Goal: Task Accomplishment & Management: Use online tool/utility

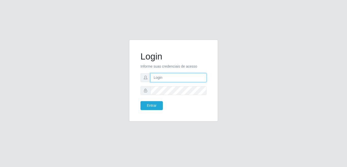
click at [181, 77] on input "text" at bounding box center [178, 77] width 56 height 9
type input "dina.medeiros@extrabom.com.br"
click at [155, 105] on button "Entrar" at bounding box center [152, 105] width 22 height 9
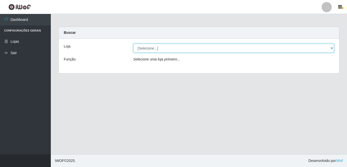
click at [177, 49] on select "[Selecione...] Extrabom - Loja 16 Praia do Sua" at bounding box center [233, 48] width 201 height 9
select select "450"
click at [133, 44] on select "[Selecione...] Extrabom - Loja 16 Praia do Sua" at bounding box center [233, 48] width 201 height 9
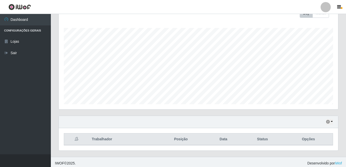
scroll to position [80, 0]
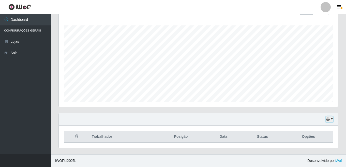
click at [265, 120] on button "button" at bounding box center [329, 119] width 7 height 6
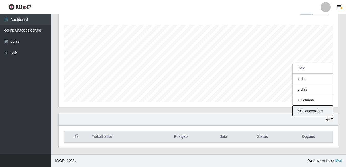
click at [265, 111] on button "Não encerrados" at bounding box center [313, 111] width 40 height 10
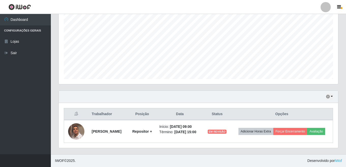
scroll to position [107, 0]
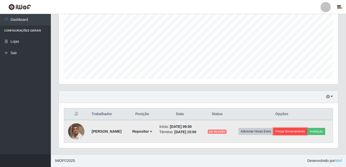
click at [265, 128] on button "Forçar Encerramento" at bounding box center [290, 131] width 34 height 7
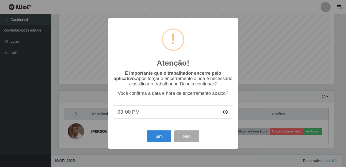
scroll to position [106, 276]
click at [166, 139] on button "Sim" at bounding box center [159, 136] width 25 height 12
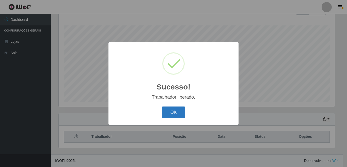
click at [177, 113] on button "OK" at bounding box center [174, 113] width 24 height 12
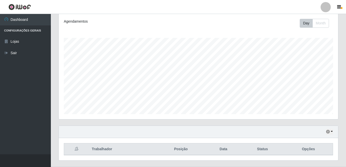
scroll to position [80, 0]
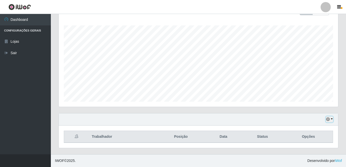
click at [265, 118] on button "button" at bounding box center [329, 119] width 7 height 6
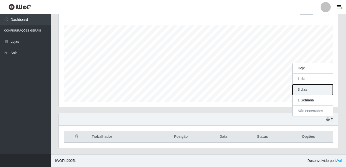
click at [265, 88] on button "3 dias" at bounding box center [313, 89] width 40 height 11
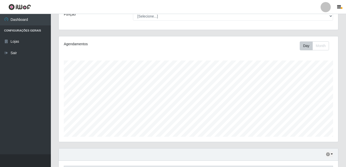
scroll to position [0, 0]
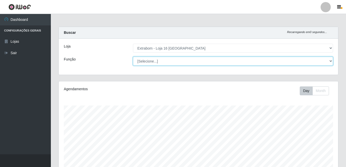
click at [265, 62] on select "[Selecione...] Repositor Repositor + Repositor ++" at bounding box center [233, 61] width 200 height 9
click at [265, 61] on select "[Selecione...] Repositor Repositor + Repositor ++" at bounding box center [233, 61] width 200 height 9
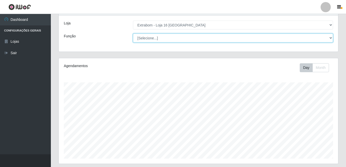
scroll to position [80, 0]
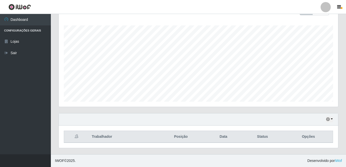
click at [265, 117] on div "Hoje 1 dia 3 dias 1 Semana Não encerrados" at bounding box center [198, 119] width 279 height 12
click at [265, 118] on button "button" at bounding box center [329, 119] width 7 height 6
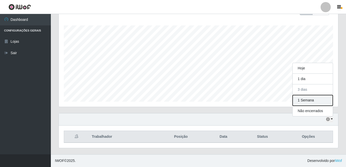
click at [265, 103] on button "1 Semana" at bounding box center [313, 100] width 40 height 11
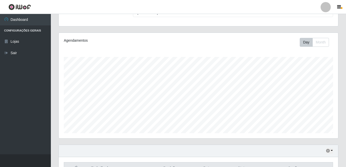
scroll to position [0, 0]
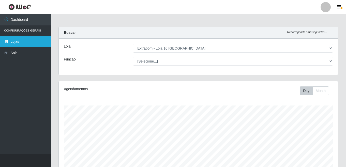
click at [12, 40] on link "Lojas" at bounding box center [25, 41] width 51 height 11
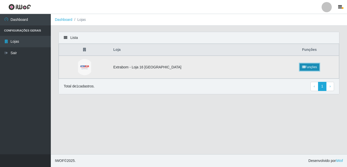
click at [265, 67] on link "Funções" at bounding box center [310, 67] width 20 height 7
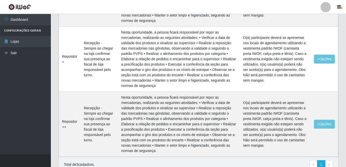
scroll to position [103, 0]
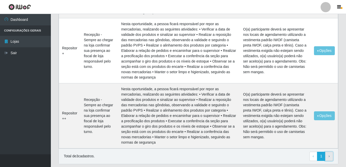
click at [265, 152] on link "› Next" at bounding box center [329, 156] width 8 height 9
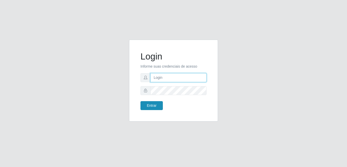
type input "dina.medeiros@extrabom.com.br"
click at [154, 104] on button "Entrar" at bounding box center [152, 105] width 22 height 9
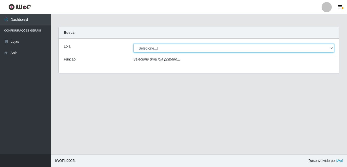
click at [215, 47] on select "[Selecione...] Extrabom - Loja 16 Praia do Sua" at bounding box center [233, 48] width 201 height 9
select select "450"
click at [133, 44] on select "[Selecione...] Extrabom - Loja 16 Praia do Sua" at bounding box center [233, 48] width 201 height 9
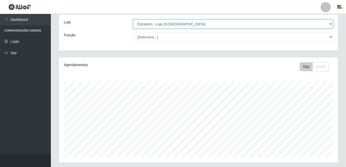
scroll to position [76, 0]
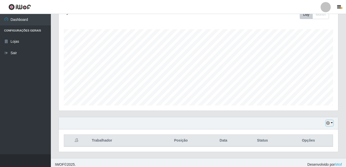
click at [333, 123] on button "button" at bounding box center [329, 123] width 7 height 6
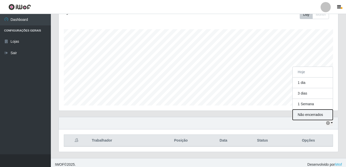
click at [315, 115] on button "Não encerrados" at bounding box center [313, 115] width 40 height 10
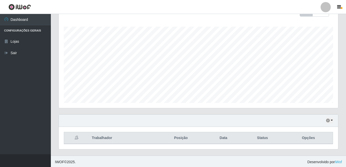
scroll to position [80, 0]
click at [332, 119] on button "button" at bounding box center [329, 119] width 7 height 6
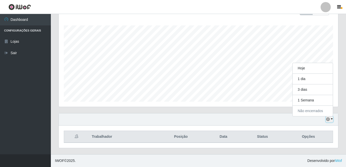
scroll to position [106, 279]
click at [288, 118] on div "Hoje 1 dia 3 dias 1 Semana Não encerrados" at bounding box center [198, 119] width 279 height 12
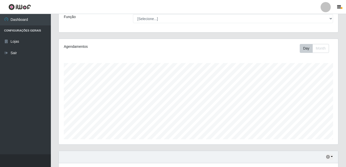
scroll to position [0, 0]
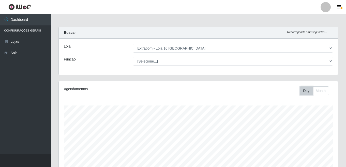
click at [308, 90] on button "Day" at bounding box center [306, 90] width 13 height 9
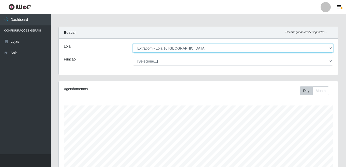
click at [331, 49] on select "[Selecione...] Extrabom - Loja 16 Praia do Sua" at bounding box center [233, 48] width 200 height 9
click at [133, 44] on select "[Selecione...] Extrabom - Loja 16 Praia do Sua" at bounding box center [233, 48] width 200 height 9
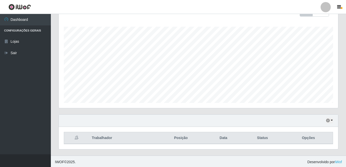
scroll to position [80, 0]
click at [331, 119] on button "button" at bounding box center [329, 119] width 7 height 6
